Goal: Navigation & Orientation: Find specific page/section

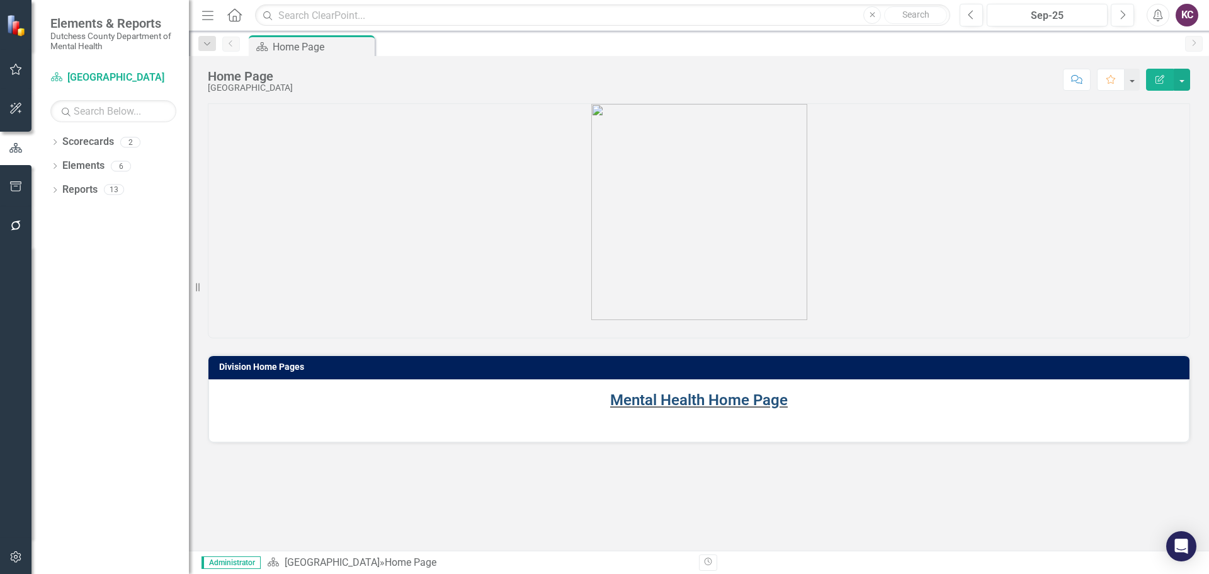
click at [640, 391] on link "Mental Health Home Page" at bounding box center [699, 400] width 178 height 18
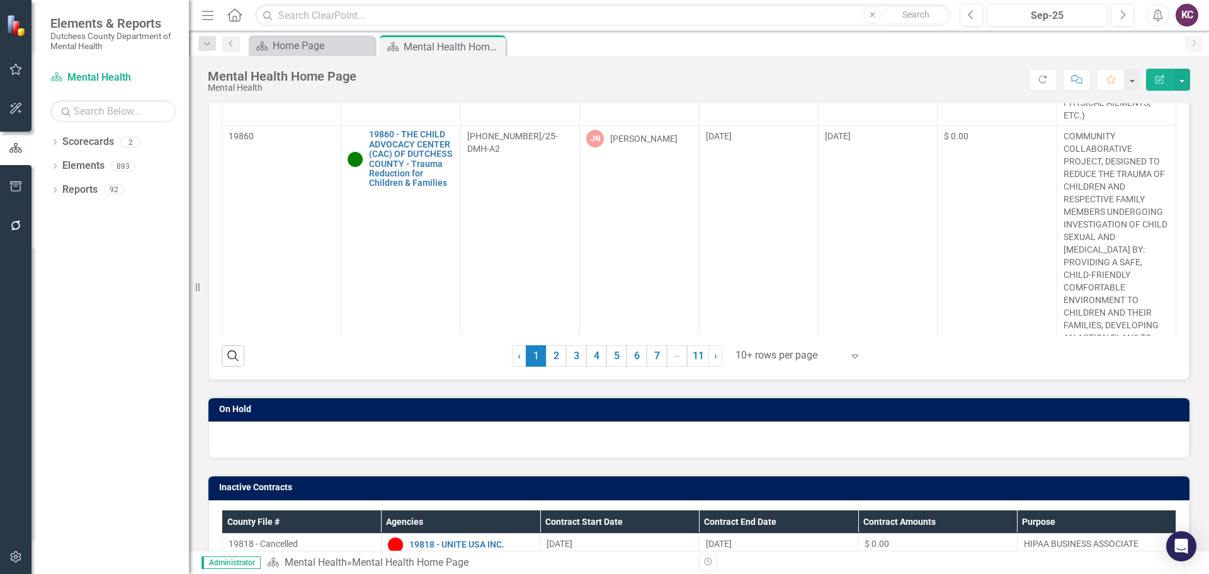
scroll to position [146, 0]
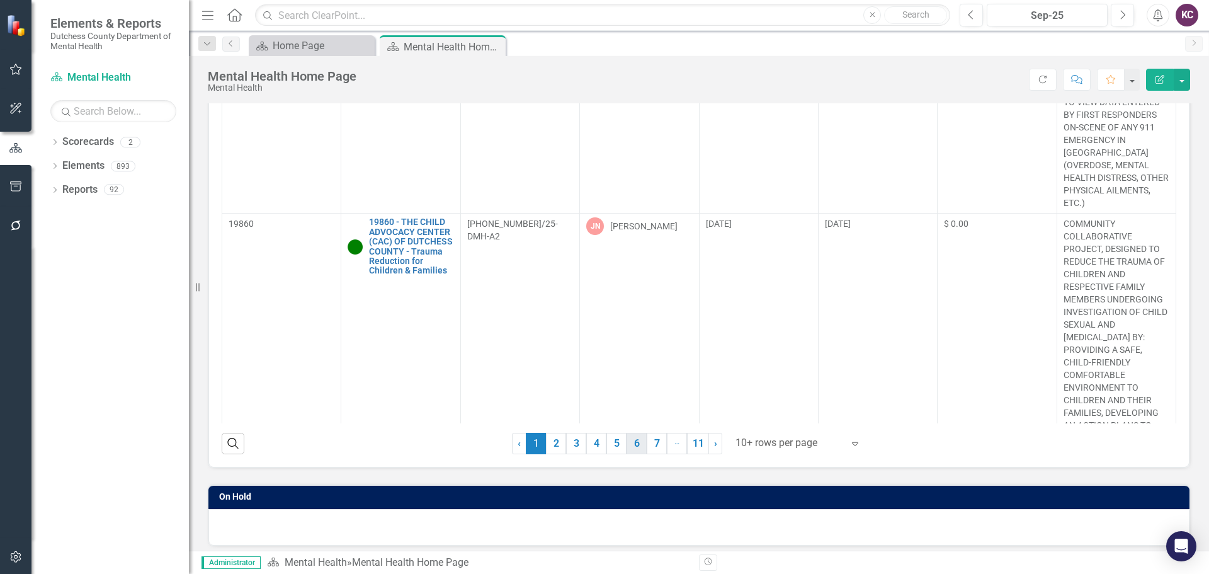
click at [634, 446] on link "6" at bounding box center [636, 442] width 20 height 21
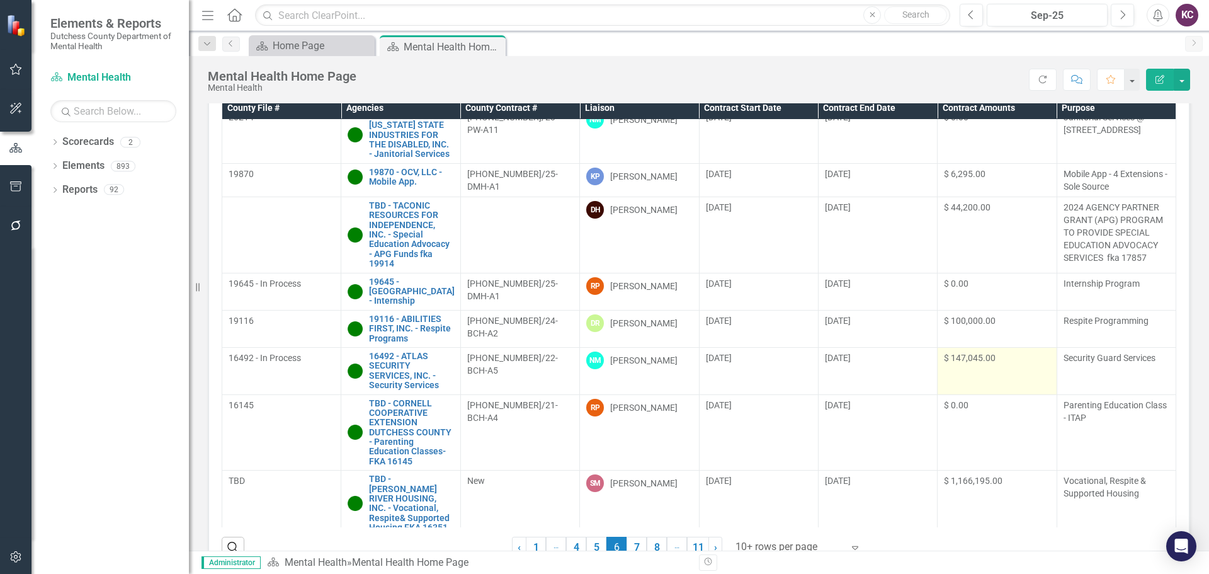
scroll to position [126, 0]
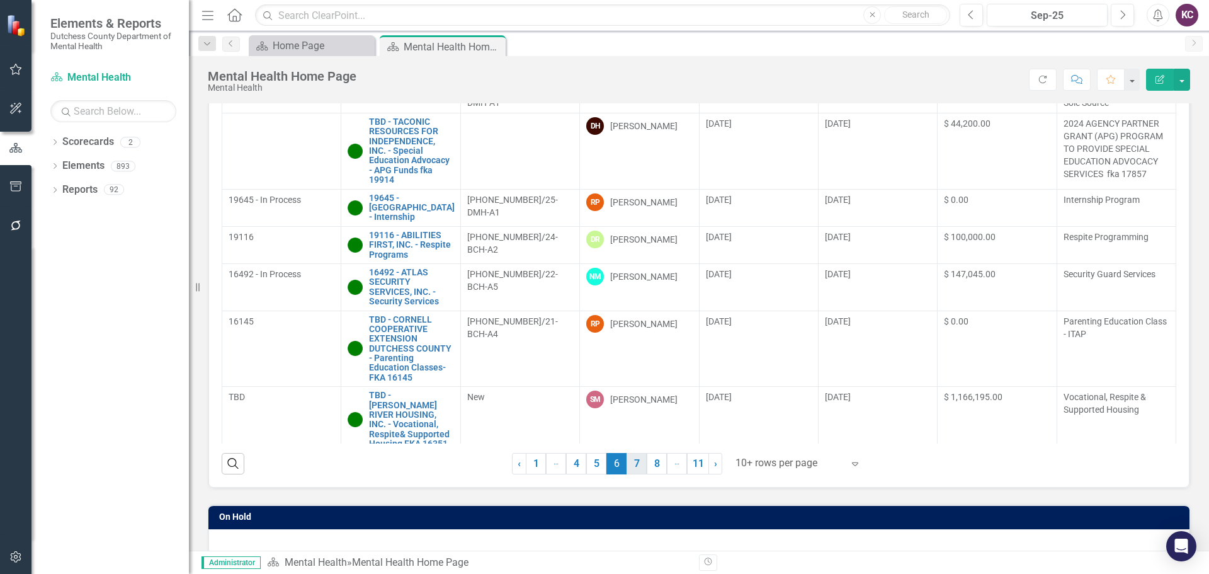
click at [633, 456] on link "7" at bounding box center [636, 463] width 20 height 21
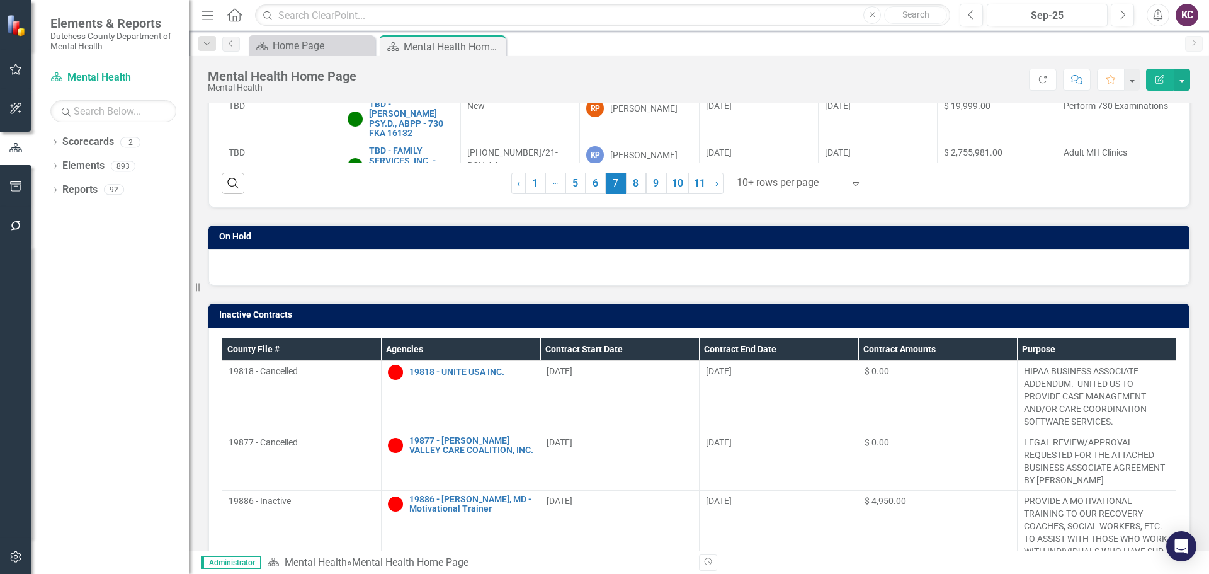
scroll to position [378, 0]
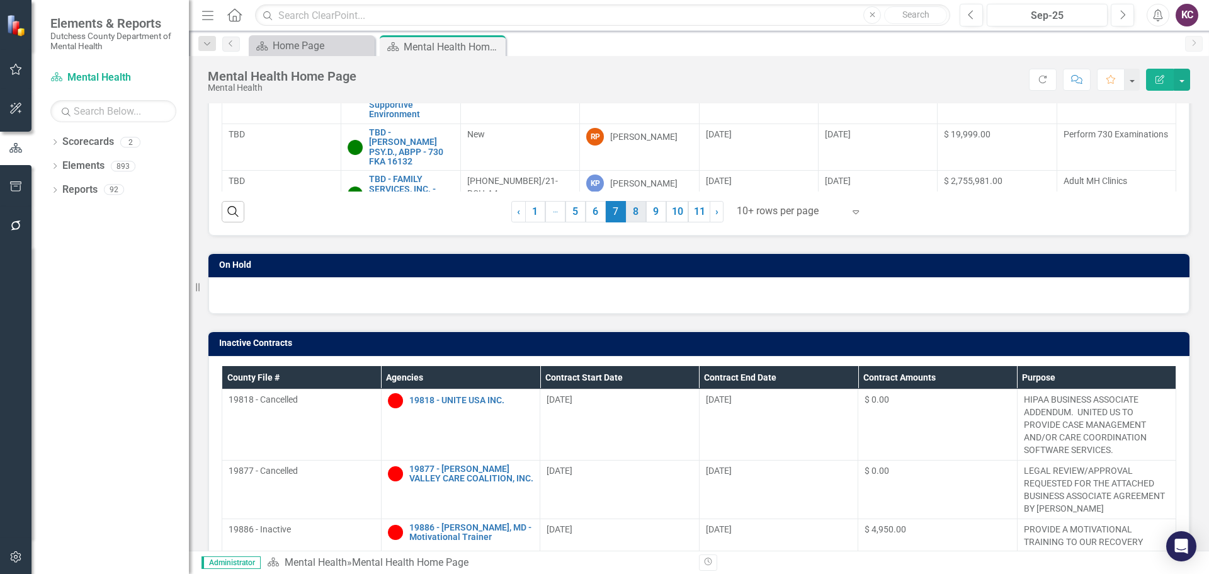
click at [628, 215] on link "8" at bounding box center [636, 211] width 20 height 21
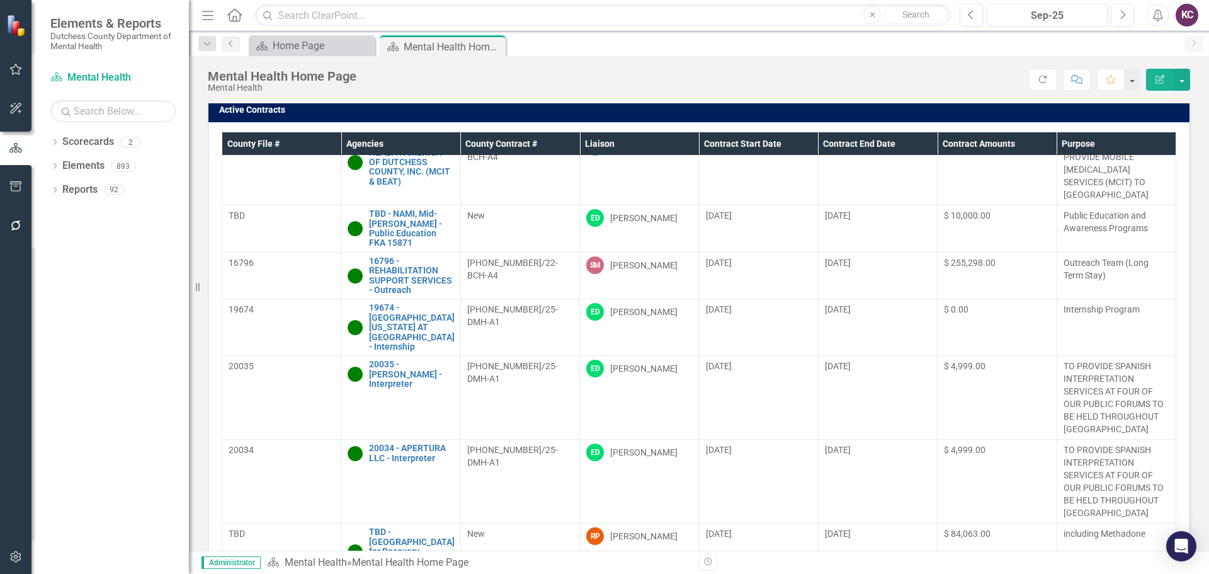
scroll to position [447, 0]
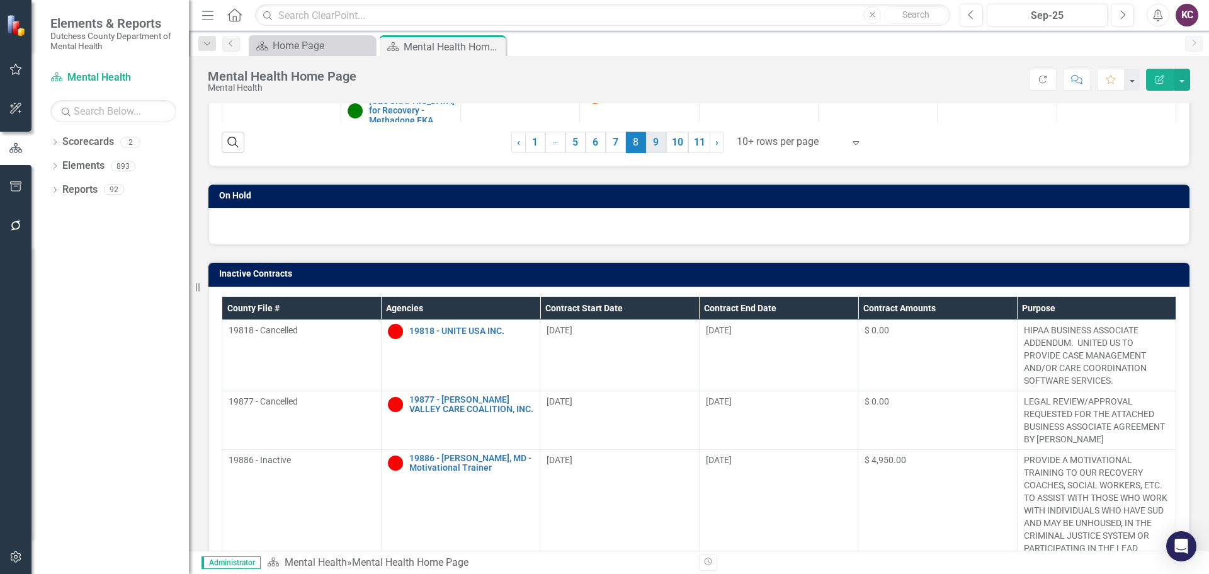
click at [655, 138] on link "9" at bounding box center [656, 142] width 20 height 21
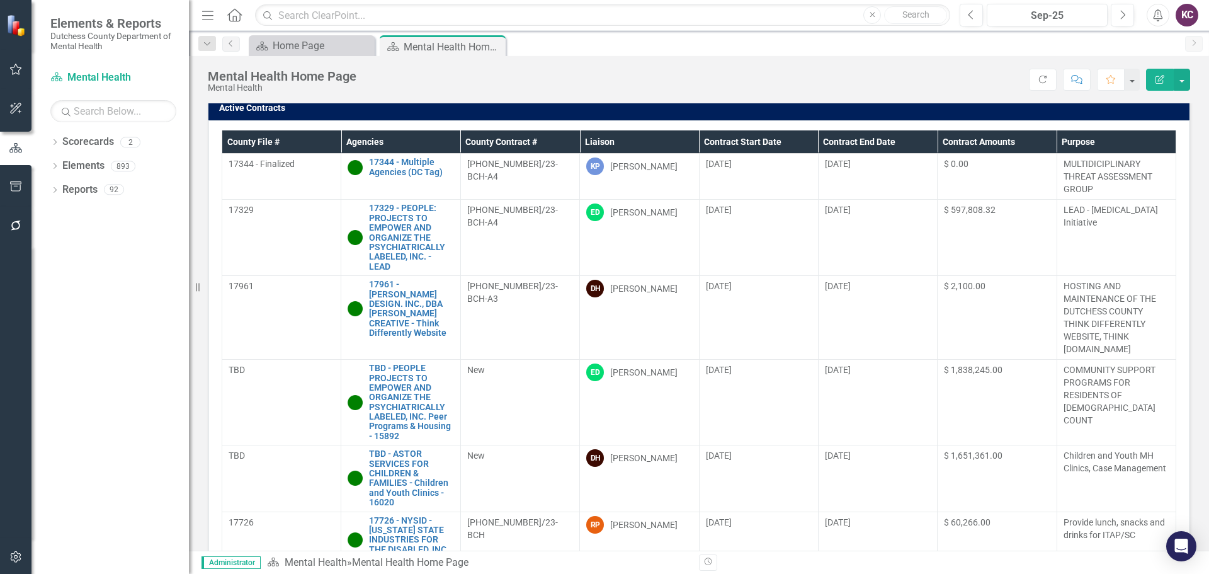
scroll to position [6, 0]
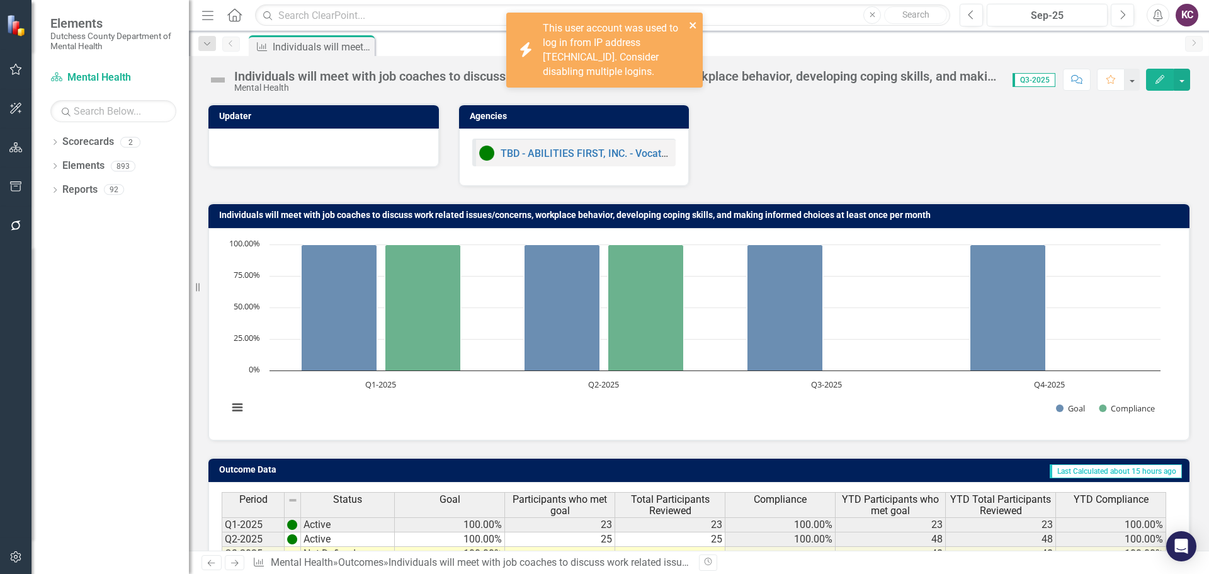
click at [693, 21] on icon "close" at bounding box center [693, 25] width 9 height 10
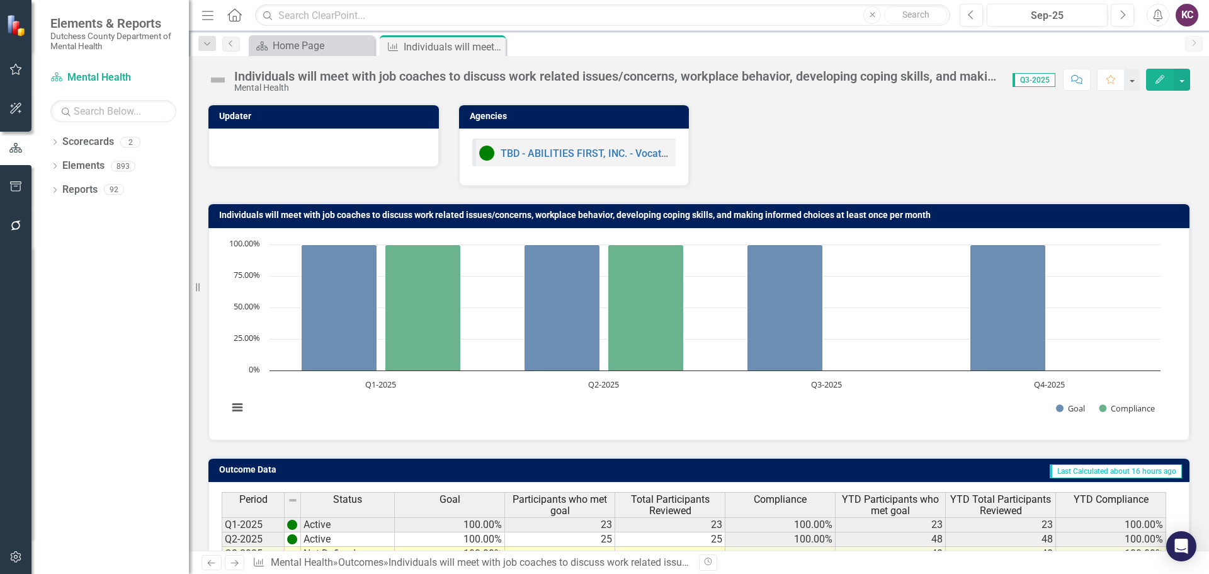
drag, startPoint x: 733, startPoint y: 43, endPoint x: 615, endPoint y: 31, distance: 119.0
click at [733, 43] on div "Scorecard Home Page Close Outcome Individuals will meet with job coaches to dis…" at bounding box center [712, 45] width 932 height 20
